Goal: Information Seeking & Learning: Check status

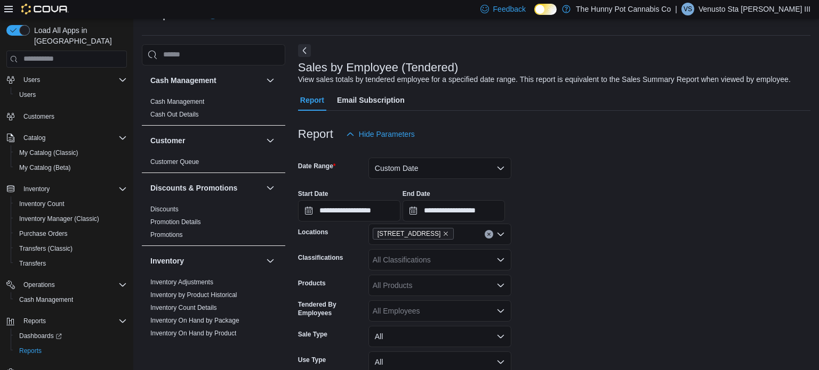
scroll to position [25, 0]
